Goal: Check status

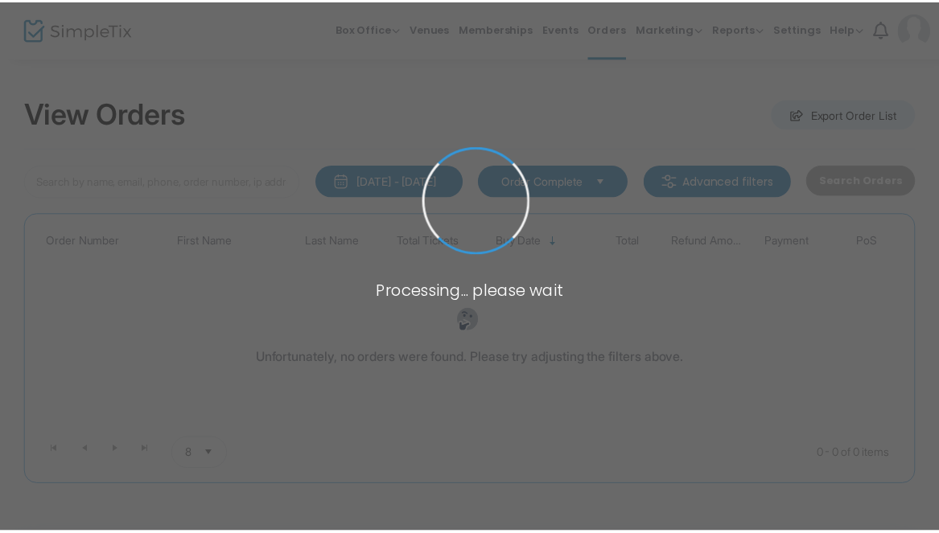
scroll to position [35, 0]
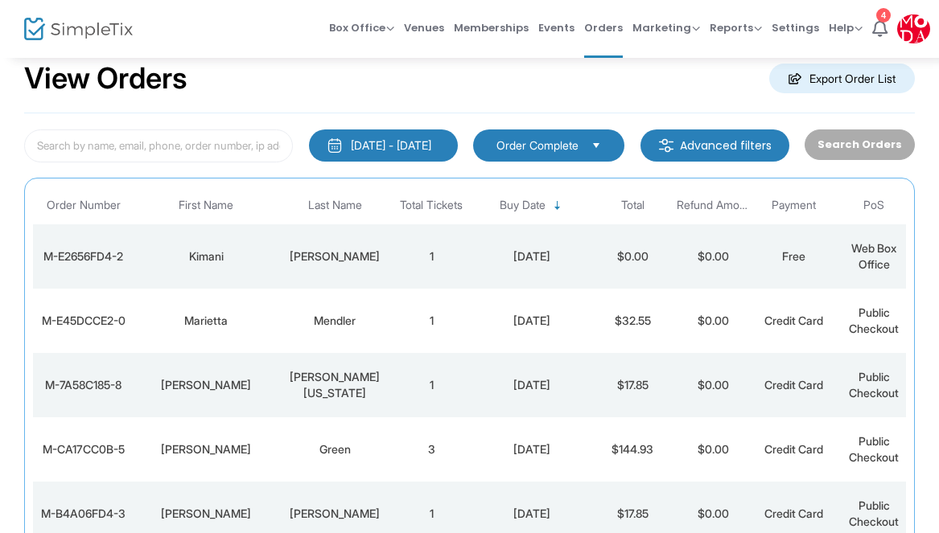
click at [300, 263] on div "[PERSON_NAME]" at bounding box center [334, 257] width 105 height 16
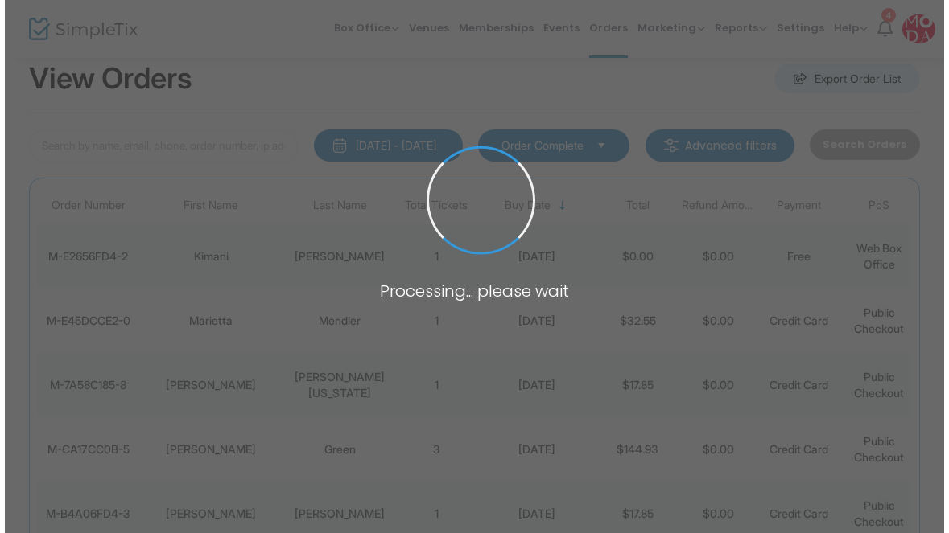
scroll to position [0, 0]
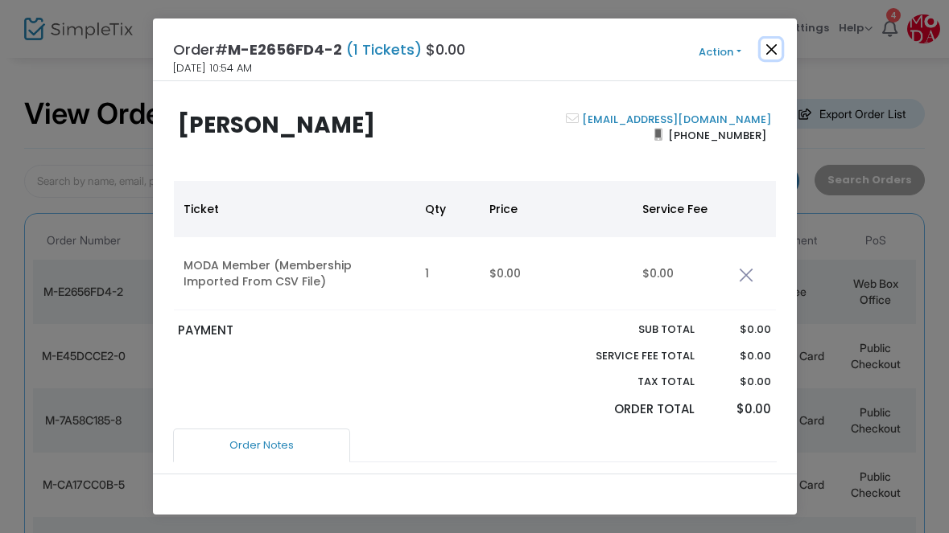
click at [767, 47] on button "Close" at bounding box center [770, 49] width 21 height 21
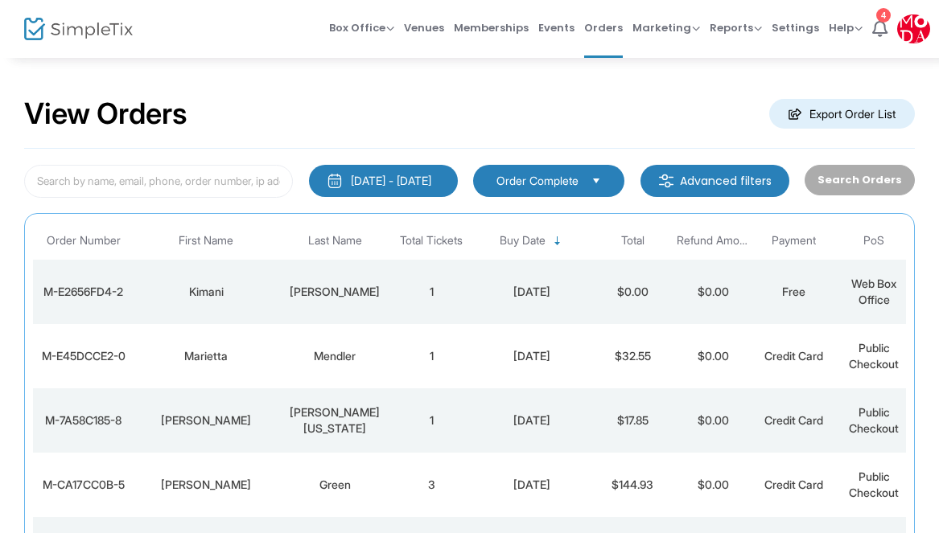
click at [424, 175] on div "[DATE] - [DATE]" at bounding box center [391, 181] width 80 height 16
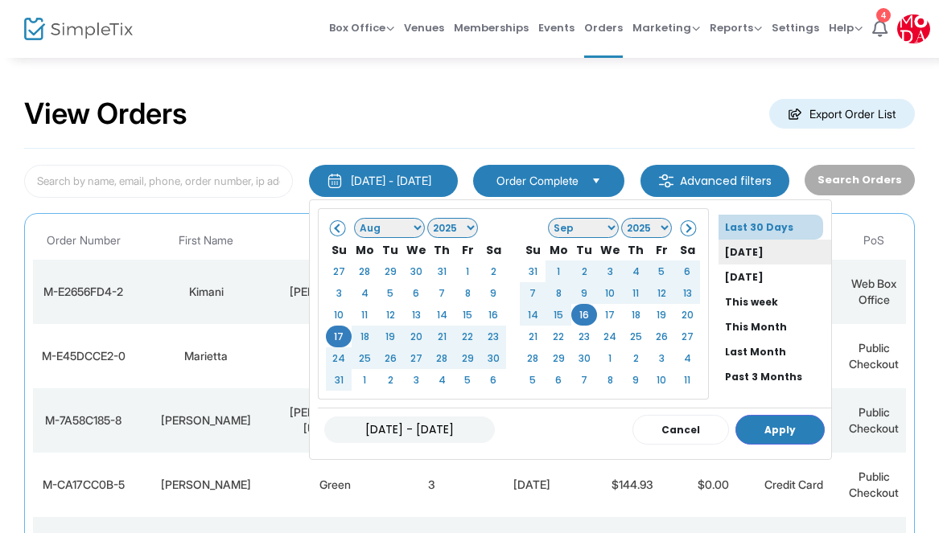
click at [720, 258] on li "[DATE]" at bounding box center [775, 252] width 113 height 25
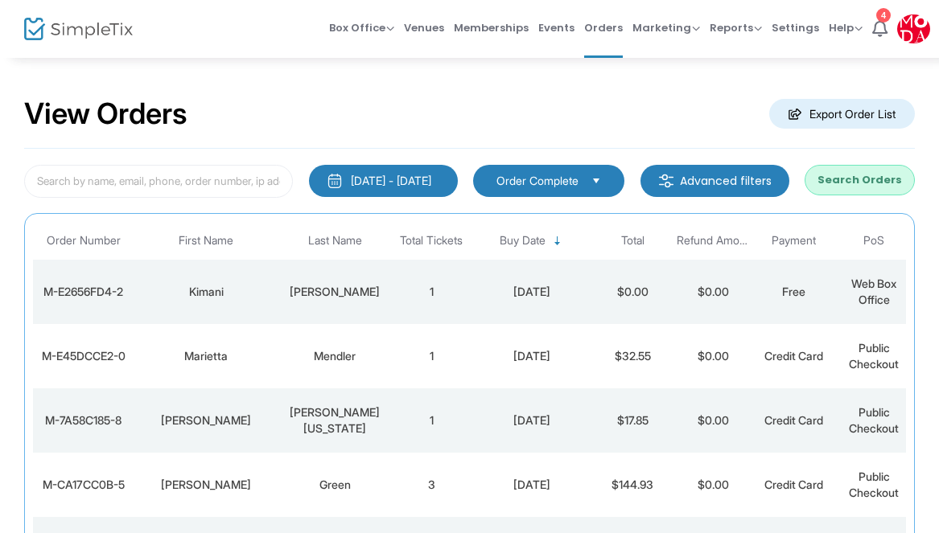
click at [859, 177] on button "Search Orders" at bounding box center [860, 180] width 110 height 31
